Goal: Task Accomplishment & Management: Use online tool/utility

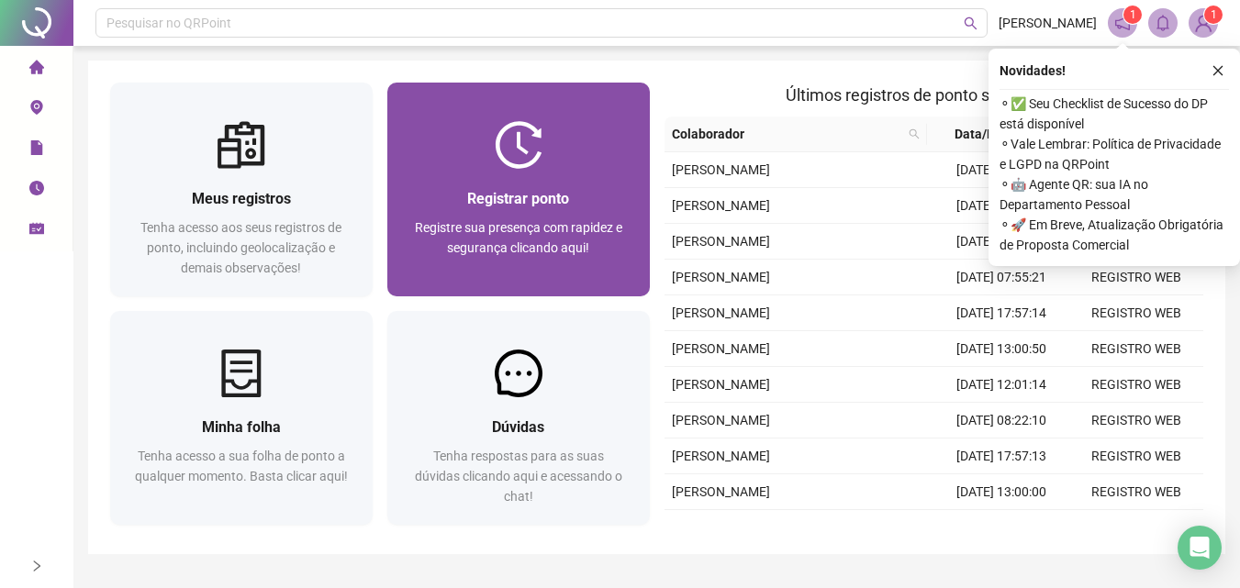
click at [558, 165] on div at bounding box center [518, 145] width 262 height 48
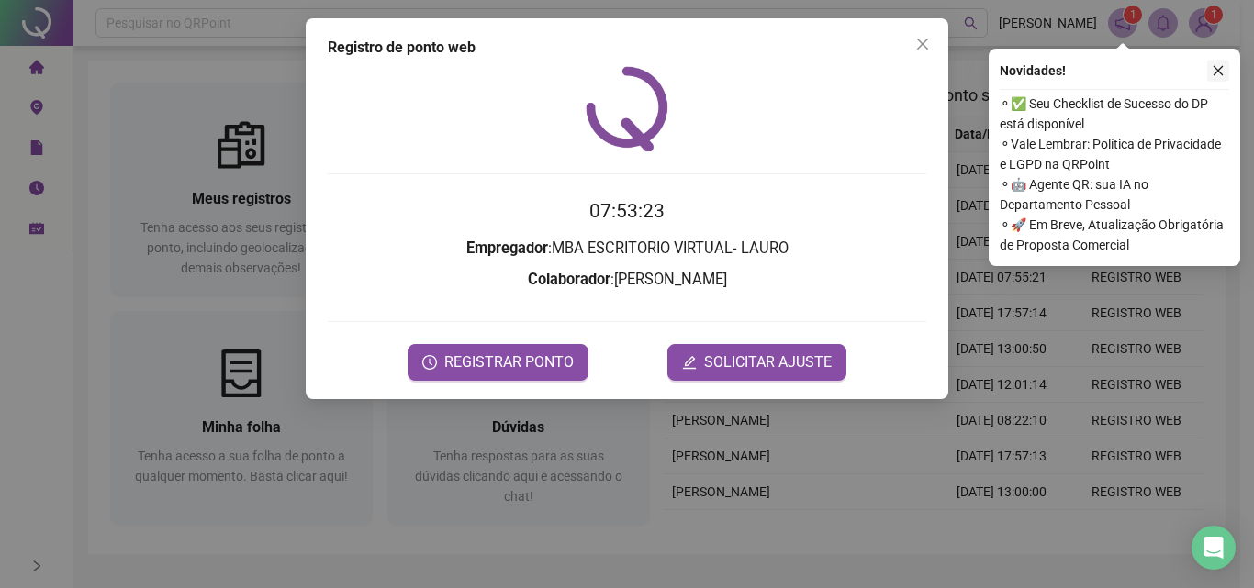
click at [1220, 67] on icon "close" at bounding box center [1217, 70] width 13 height 13
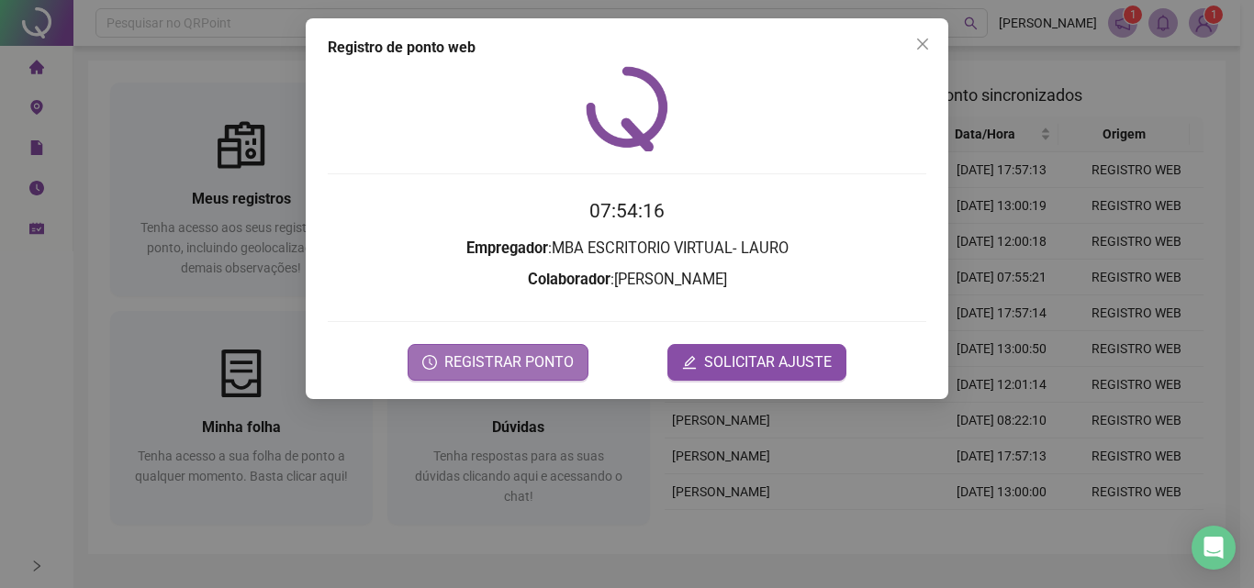
click at [551, 352] on span "REGISTRAR PONTO" at bounding box center [508, 363] width 129 height 22
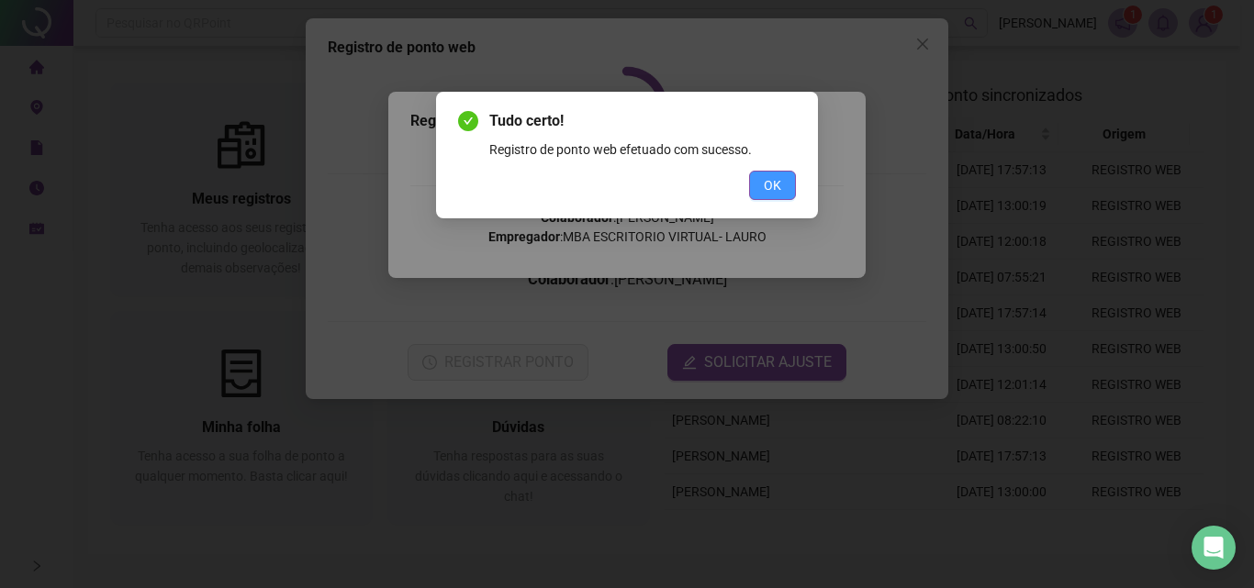
click at [771, 188] on span "OK" at bounding box center [772, 185] width 17 height 20
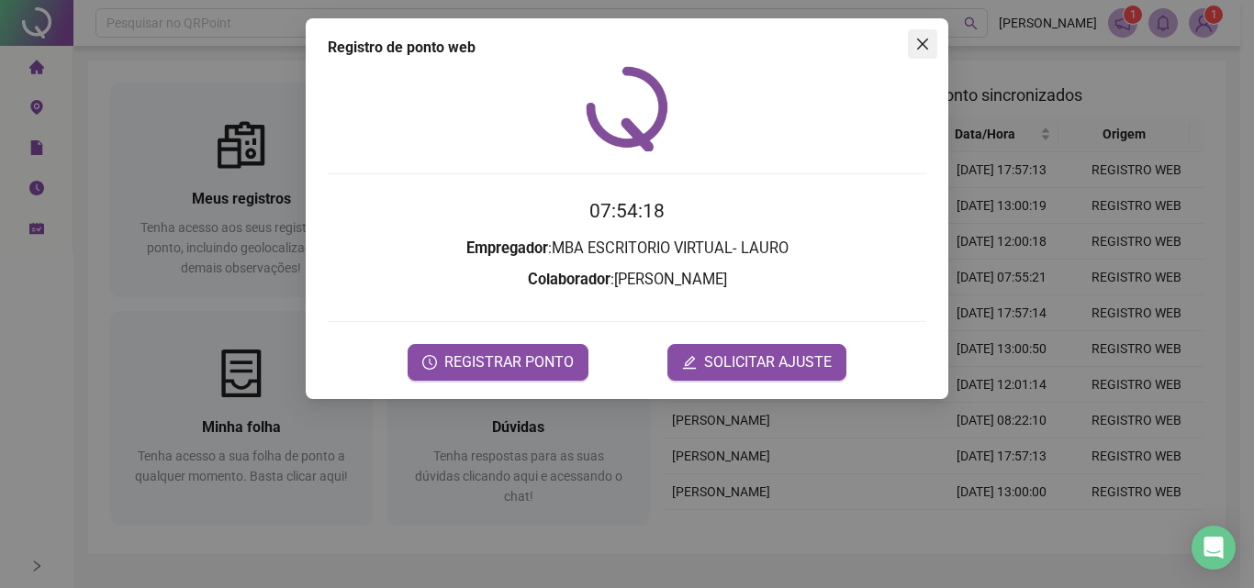
click at [930, 50] on span "Close" at bounding box center [922, 44] width 29 height 15
